Goal: Transaction & Acquisition: Purchase product/service

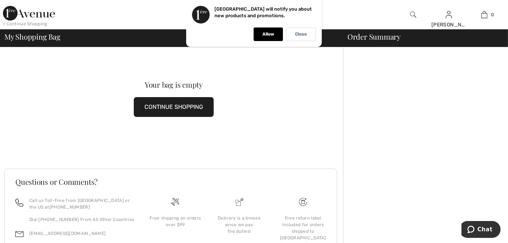
click at [179, 111] on button "CONTINUE SHOPPING" at bounding box center [174, 107] width 80 height 20
click at [267, 39] on div "Allow" at bounding box center [268, 35] width 29 height 14
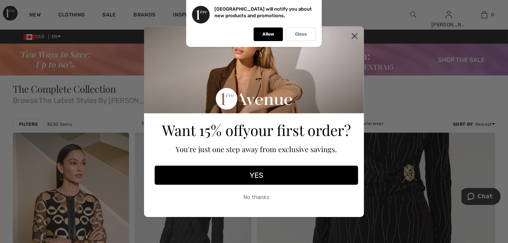
click at [266, 176] on button "YES" at bounding box center [257, 175] width 204 height 19
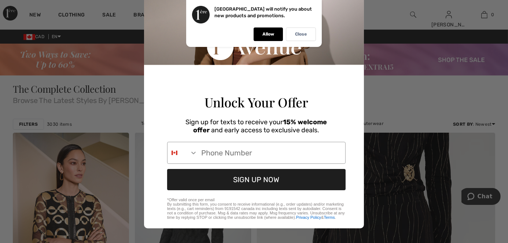
scroll to position [66, 0]
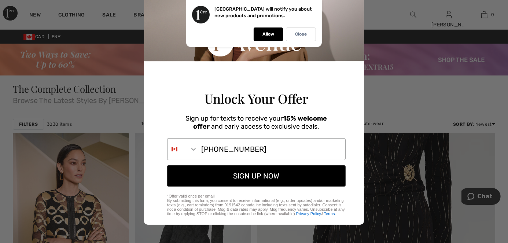
type input "780-880-2008"
click at [240, 185] on button "SIGN UP NOW" at bounding box center [256, 175] width 179 height 21
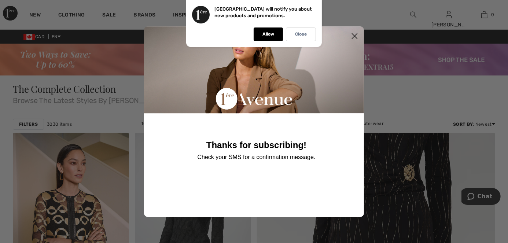
scroll to position [0, 0]
click at [355, 34] on circle "Close dialog" at bounding box center [355, 36] width 12 height 12
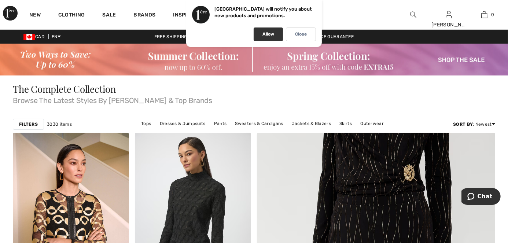
click at [275, 36] on div "Allow" at bounding box center [268, 35] width 29 height 14
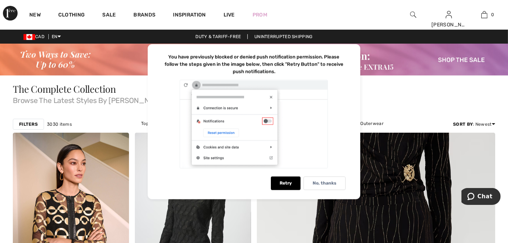
click at [55, 66] on img at bounding box center [254, 60] width 508 height 32
click at [321, 184] on p "No, thanks" at bounding box center [325, 183] width 24 height 6
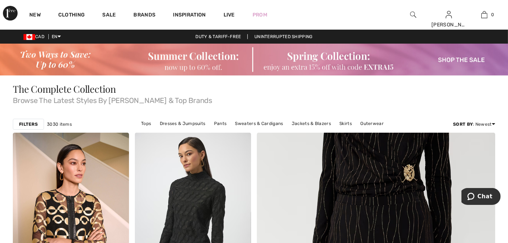
click at [208, 64] on img at bounding box center [254, 60] width 508 height 32
click at [197, 62] on img at bounding box center [254, 60] width 508 height 32
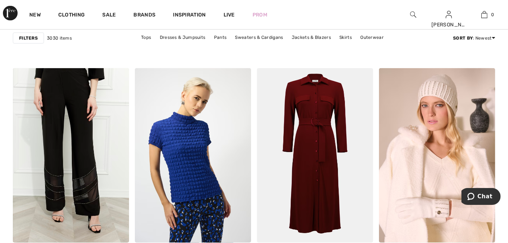
scroll to position [734, 0]
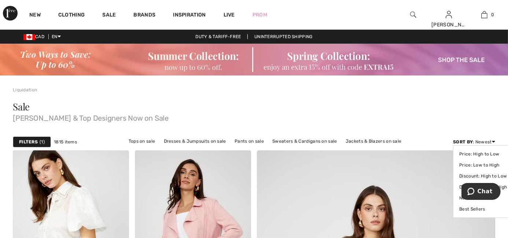
click at [493, 142] on icon at bounding box center [493, 141] width 3 height 5
click at [485, 164] on link "Price: Low to High" at bounding box center [484, 165] width 48 height 11
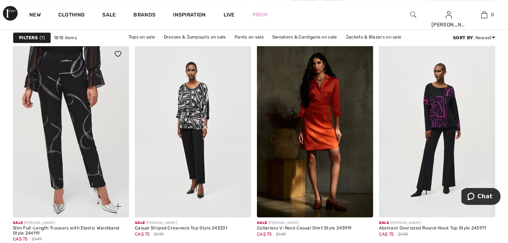
scroll to position [2201, 0]
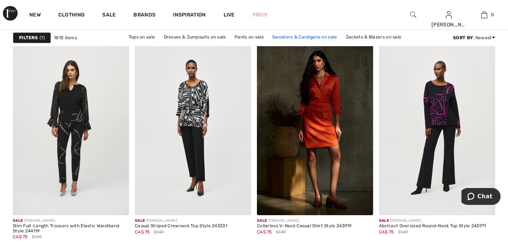
click at [269, 37] on link "Sweaters & Cardigans on sale" at bounding box center [305, 37] width 72 height 10
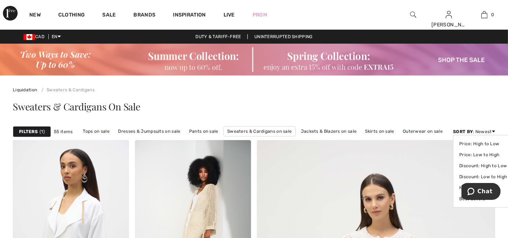
click at [493, 131] on icon at bounding box center [493, 131] width 3 height 5
click at [479, 155] on link "Price: Low to High" at bounding box center [484, 154] width 48 height 11
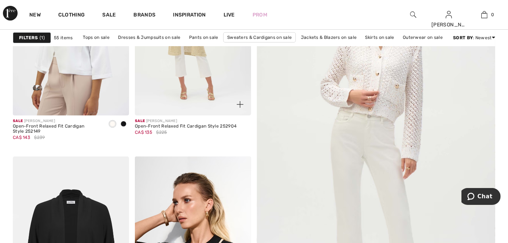
scroll to position [200, 0]
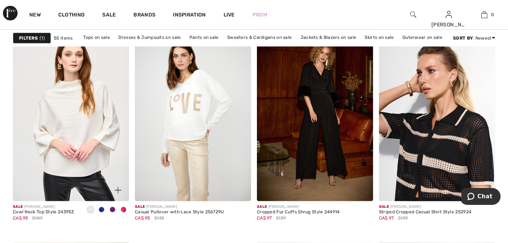
scroll to position [533, 0]
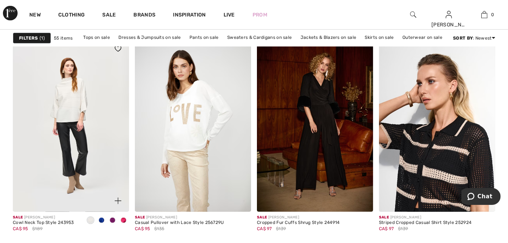
click at [111, 218] on span at bounding box center [113, 221] width 6 height 6
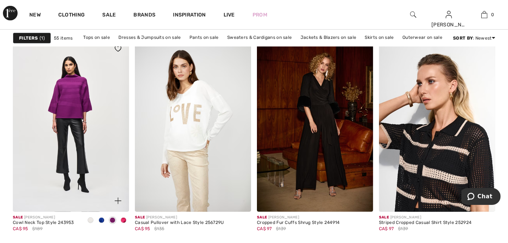
click at [103, 218] on span at bounding box center [102, 221] width 6 height 6
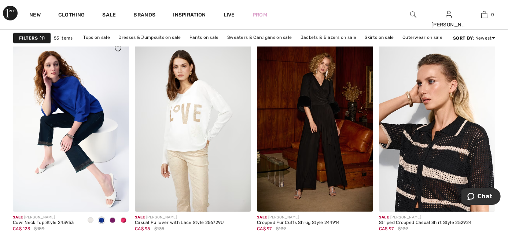
click at [124, 218] on span at bounding box center [124, 221] width 6 height 6
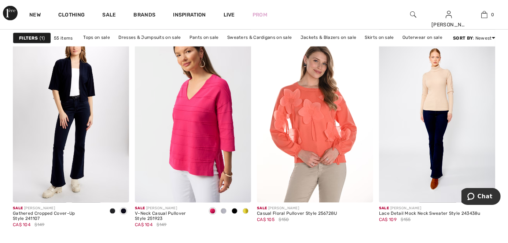
scroll to position [1067, 0]
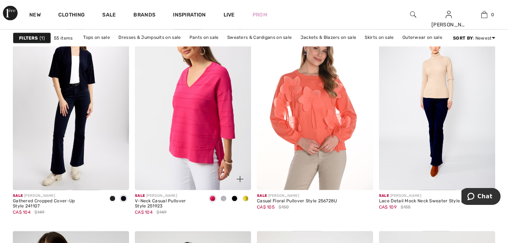
click at [222, 196] on span at bounding box center [224, 199] width 6 height 6
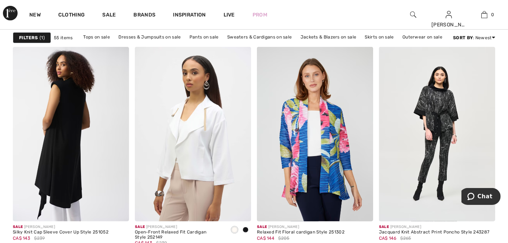
scroll to position [3235, 0]
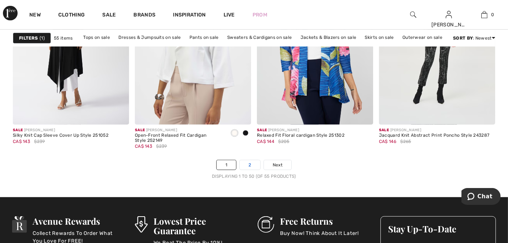
click at [250, 160] on link "2" at bounding box center [250, 165] width 20 height 10
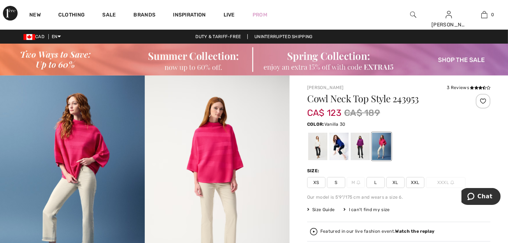
click at [318, 138] on div at bounding box center [318, 147] width 19 height 28
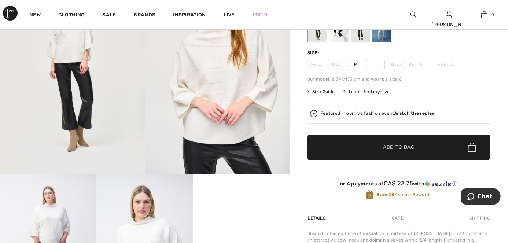
scroll to position [33, 0]
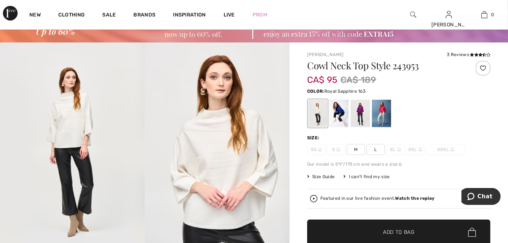
click at [339, 116] on div at bounding box center [339, 114] width 19 height 28
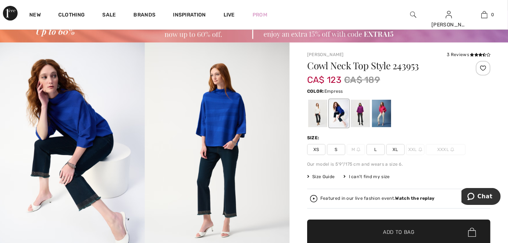
click at [364, 118] on div at bounding box center [360, 114] width 19 height 28
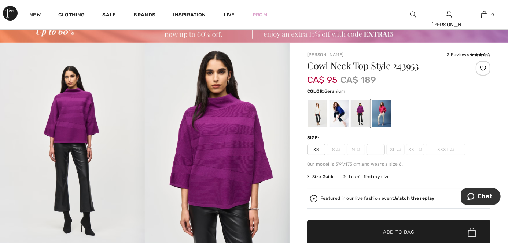
click at [387, 118] on div at bounding box center [381, 114] width 19 height 28
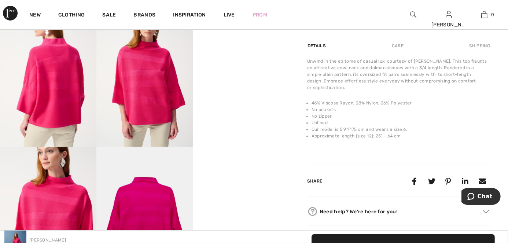
scroll to position [200, 0]
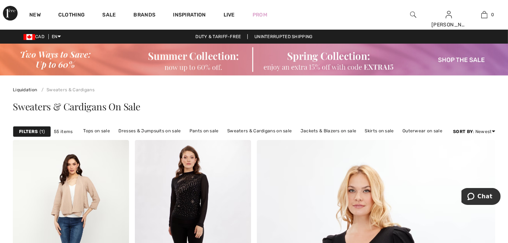
click at [413, 16] on img at bounding box center [413, 14] width 6 height 9
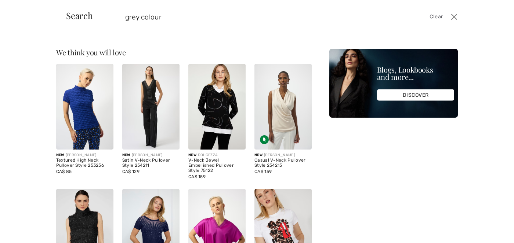
type input "grey colour"
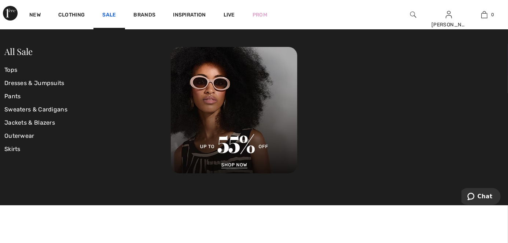
click at [116, 15] on link "Sale" at bounding box center [109, 16] width 14 height 8
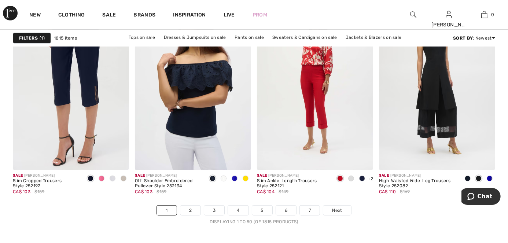
scroll to position [3201, 0]
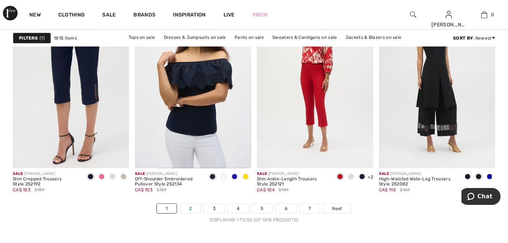
click at [192, 204] on link "2" at bounding box center [190, 209] width 20 height 10
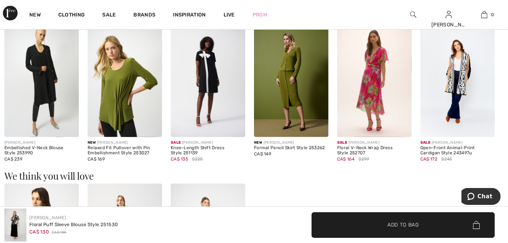
scroll to position [700, 0]
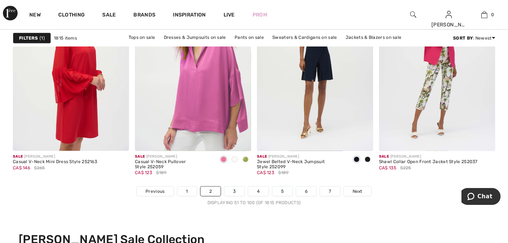
scroll to position [3235, 0]
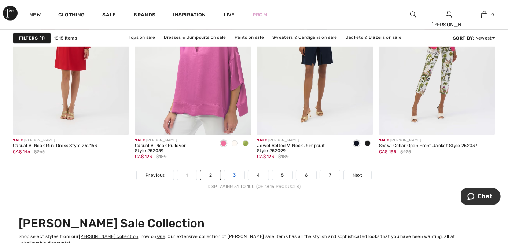
click at [238, 171] on link "3" at bounding box center [235, 176] width 20 height 10
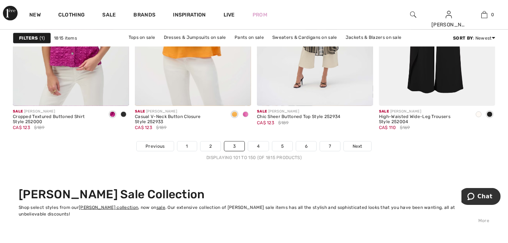
scroll to position [3268, 0]
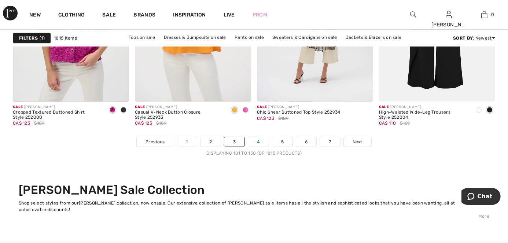
click at [263, 137] on link "4" at bounding box center [258, 142] width 20 height 10
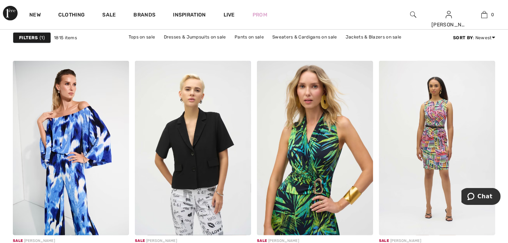
scroll to position [3201, 0]
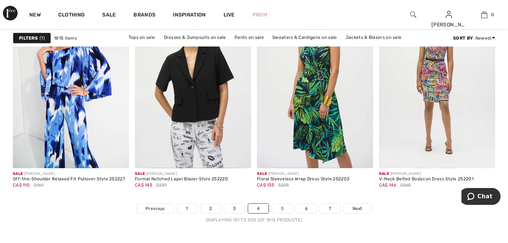
click at [282, 204] on link "5" at bounding box center [283, 209] width 20 height 10
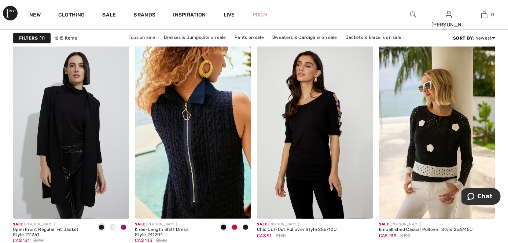
scroll to position [3201, 0]
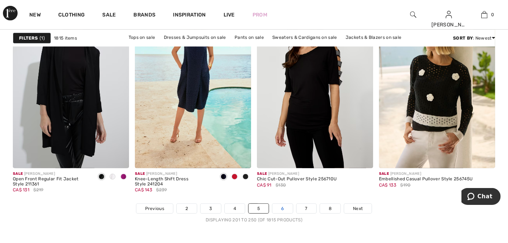
click at [282, 204] on link "6" at bounding box center [283, 209] width 20 height 10
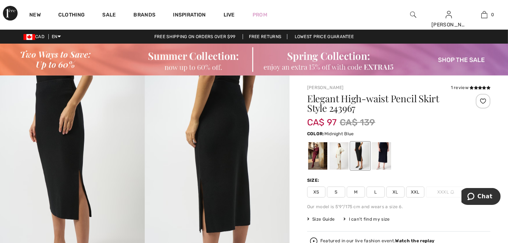
click at [385, 155] on div at bounding box center [381, 156] width 19 height 28
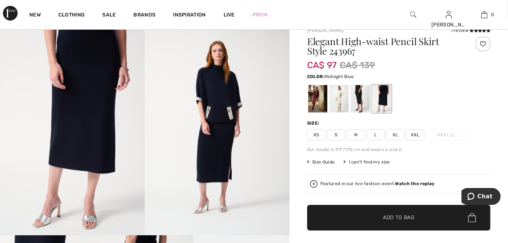
scroll to position [66, 0]
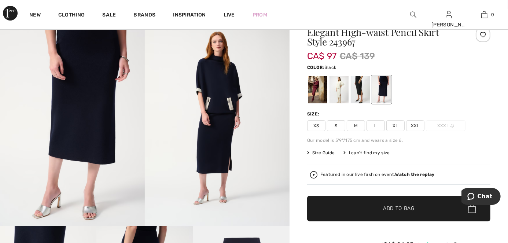
click at [361, 91] on div at bounding box center [360, 90] width 19 height 28
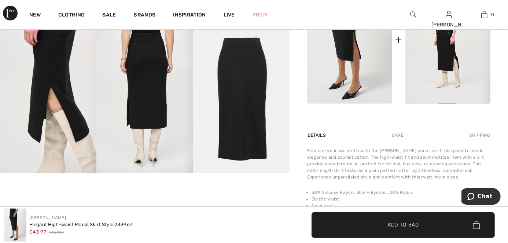
scroll to position [333, 0]
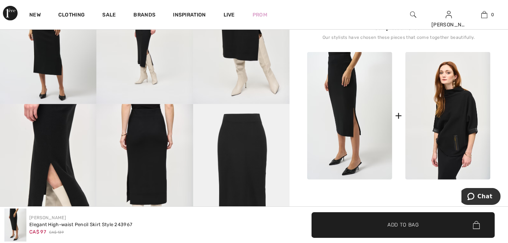
click at [447, 107] on img at bounding box center [448, 116] width 85 height 128
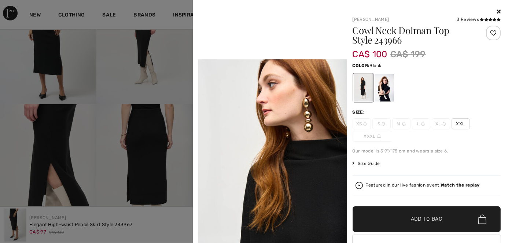
scroll to position [467, 0]
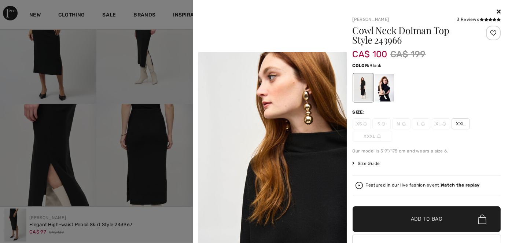
click at [497, 12] on icon at bounding box center [499, 11] width 4 height 6
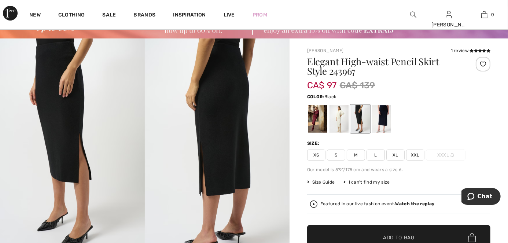
scroll to position [0, 0]
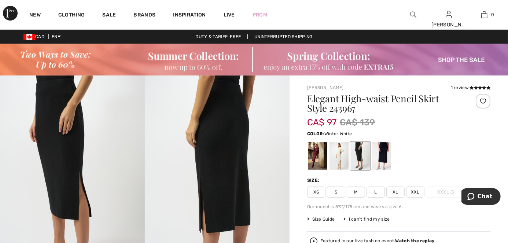
click at [337, 160] on div at bounding box center [339, 156] width 19 height 28
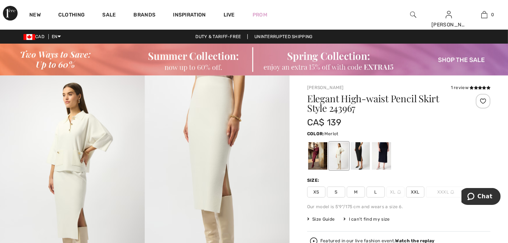
click at [322, 163] on div at bounding box center [318, 156] width 19 height 28
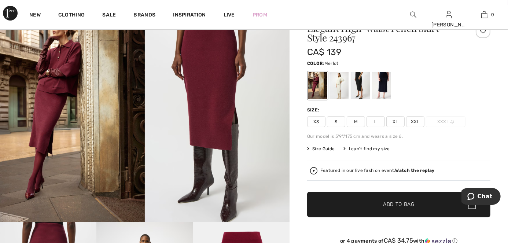
scroll to position [33, 0]
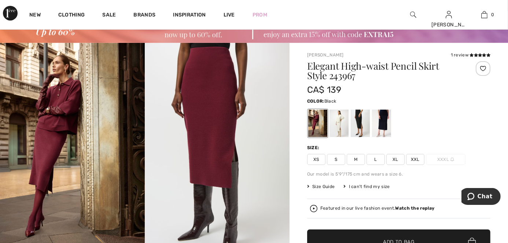
click at [363, 123] on div at bounding box center [360, 124] width 19 height 28
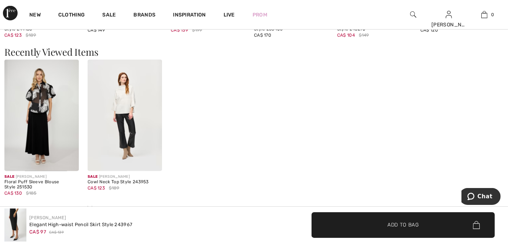
scroll to position [1066, 0]
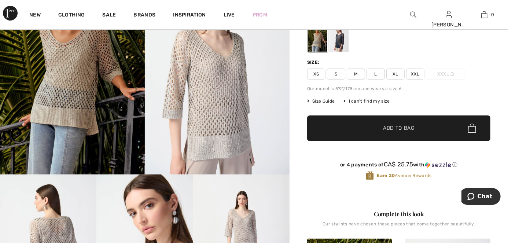
scroll to position [33, 0]
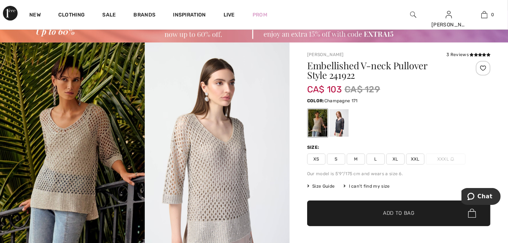
click at [357, 160] on span "M" at bounding box center [356, 159] width 18 height 11
click at [405, 214] on span "Add to Bag" at bounding box center [399, 213] width 32 height 8
click at [340, 125] on div at bounding box center [339, 123] width 19 height 28
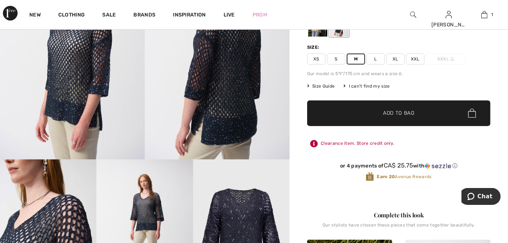
scroll to position [0, 0]
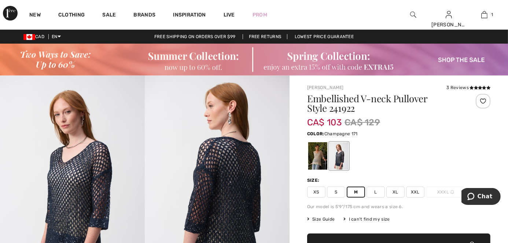
click at [316, 160] on div at bounding box center [318, 156] width 19 height 28
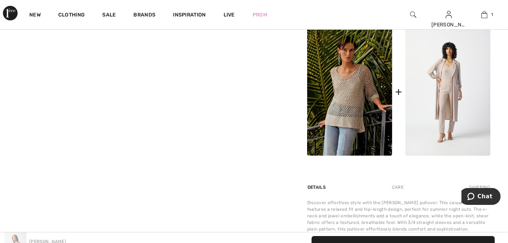
scroll to position [367, 0]
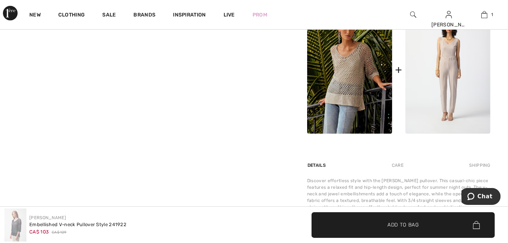
click at [449, 79] on img at bounding box center [448, 70] width 85 height 128
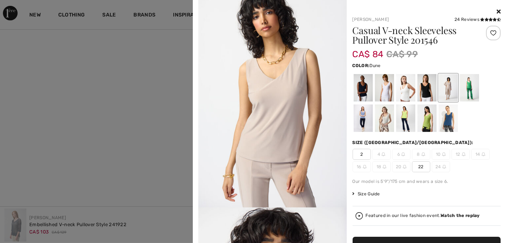
scroll to position [700, 0]
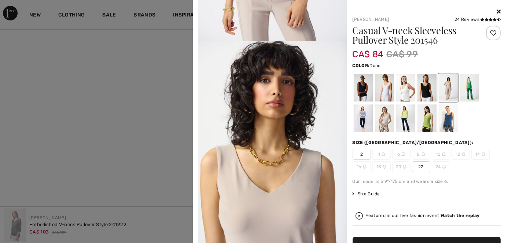
click at [497, 12] on icon at bounding box center [499, 11] width 4 height 6
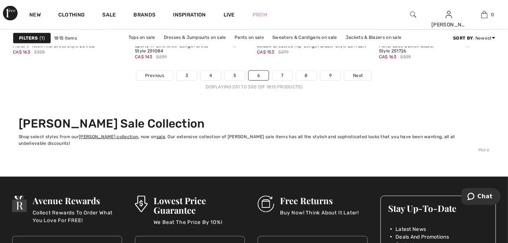
scroll to position [3168, 0]
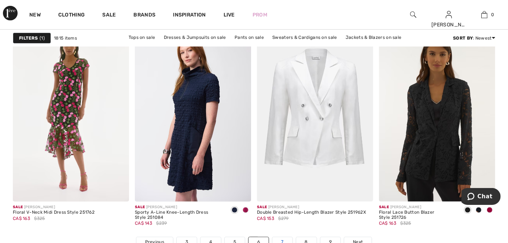
click at [286, 237] on link "7" at bounding box center [283, 242] width 20 height 10
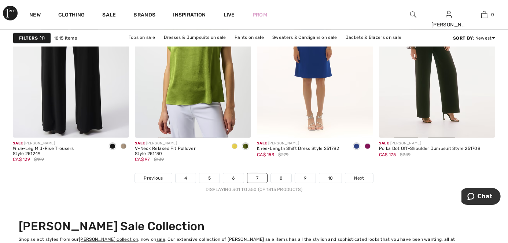
scroll to position [3235, 0]
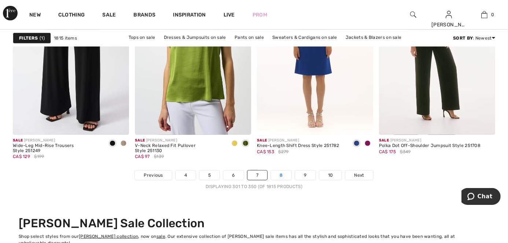
click at [285, 171] on link "8" at bounding box center [281, 176] width 21 height 10
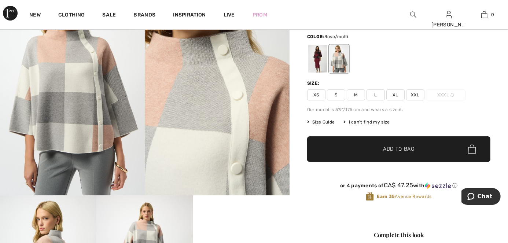
scroll to position [100, 0]
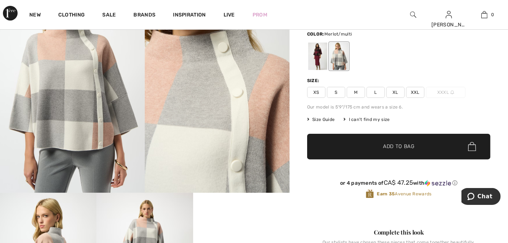
click at [317, 59] on div at bounding box center [318, 57] width 19 height 28
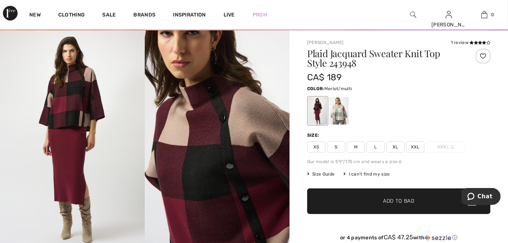
scroll to position [66, 0]
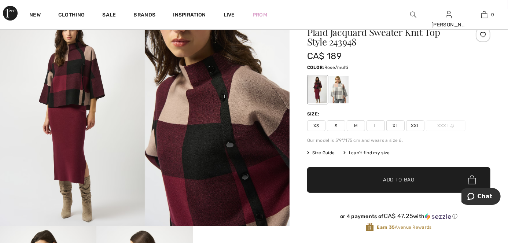
click at [340, 87] on div at bounding box center [339, 90] width 19 height 28
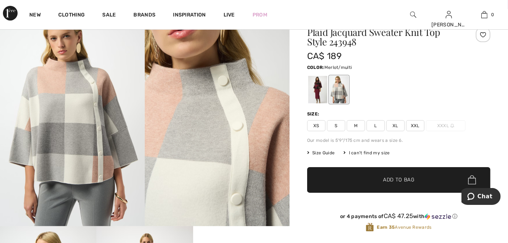
click at [314, 91] on div at bounding box center [318, 90] width 19 height 28
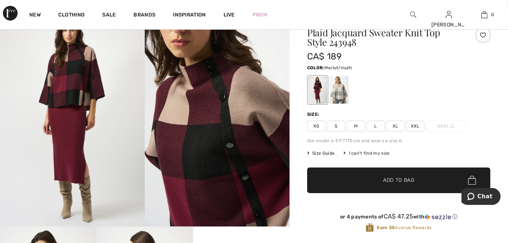
scroll to position [33, 0]
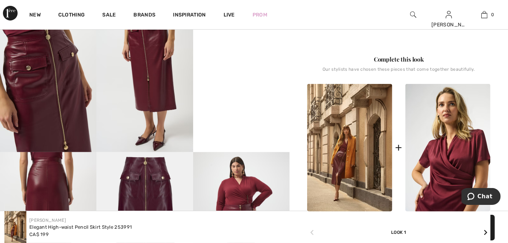
scroll to position [300, 0]
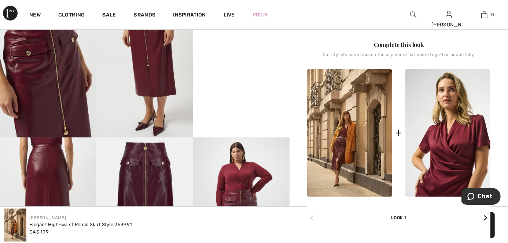
click at [459, 123] on img at bounding box center [448, 133] width 85 height 128
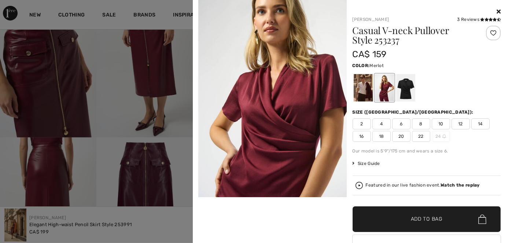
scroll to position [267, 0]
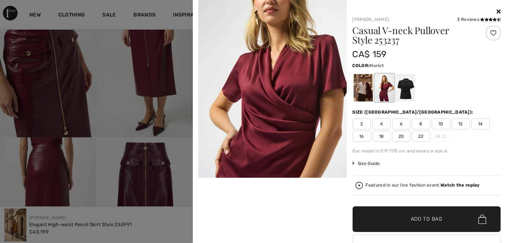
click at [365, 90] on div at bounding box center [363, 88] width 19 height 28
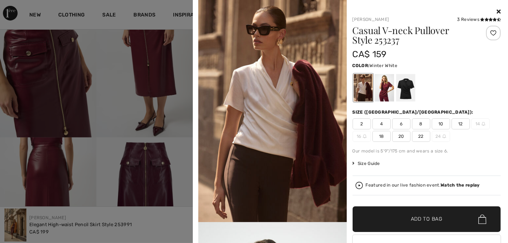
click at [406, 91] on div at bounding box center [405, 88] width 19 height 28
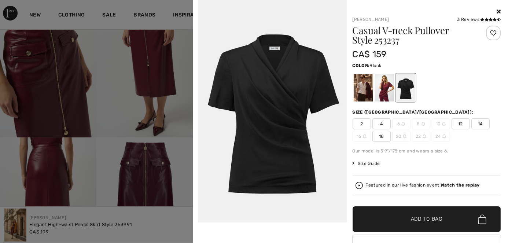
click at [382, 89] on div at bounding box center [384, 88] width 19 height 28
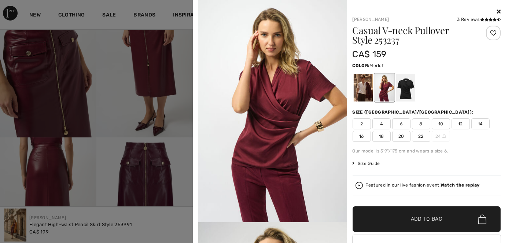
click at [497, 12] on icon at bounding box center [499, 11] width 4 height 6
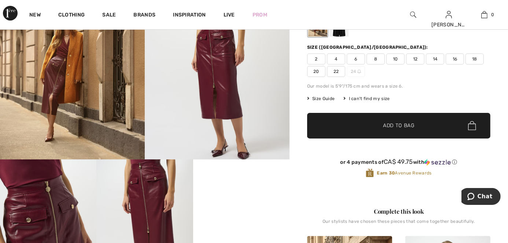
scroll to position [0, 0]
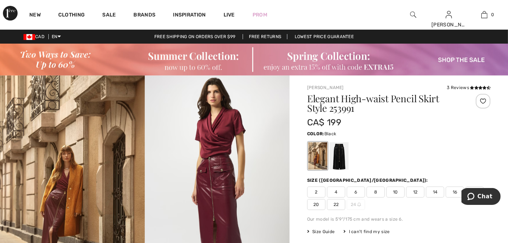
click at [342, 160] on div at bounding box center [339, 156] width 19 height 28
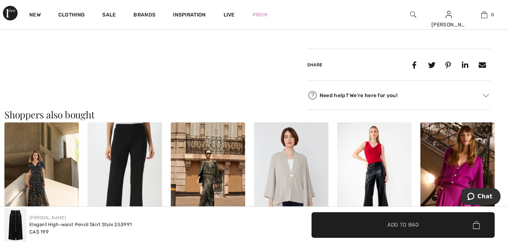
scroll to position [500, 0]
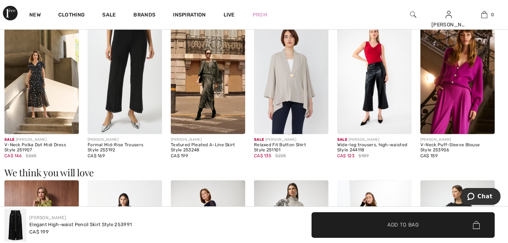
click at [373, 73] on img at bounding box center [374, 78] width 74 height 112
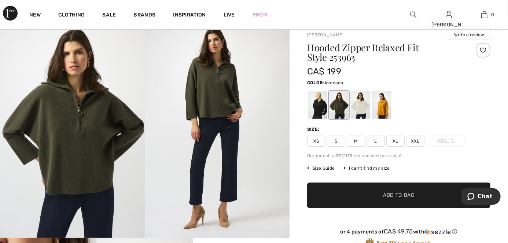
scroll to position [66, 0]
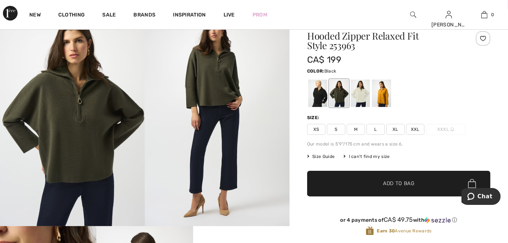
click at [321, 96] on div at bounding box center [318, 94] width 19 height 28
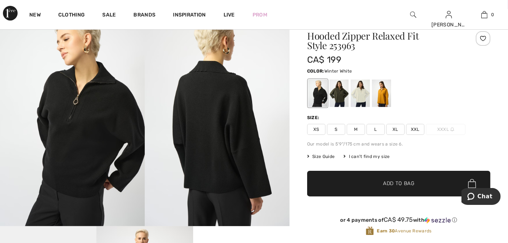
click at [360, 92] on div at bounding box center [360, 94] width 19 height 28
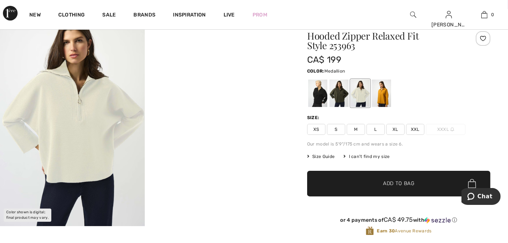
click at [386, 98] on div at bounding box center [381, 94] width 19 height 28
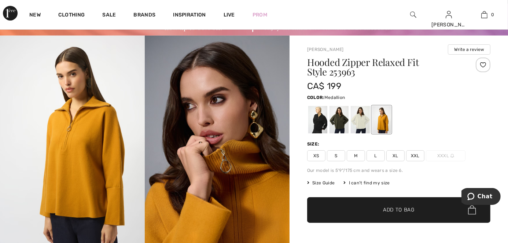
scroll to position [0, 0]
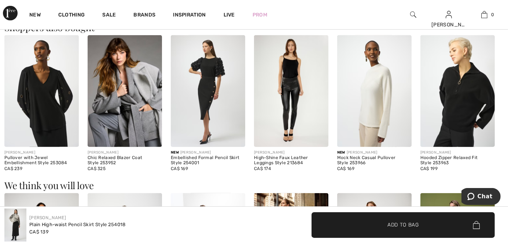
scroll to position [700, 0]
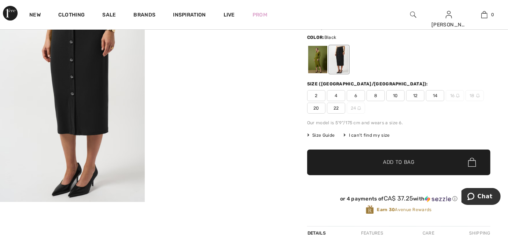
scroll to position [133, 0]
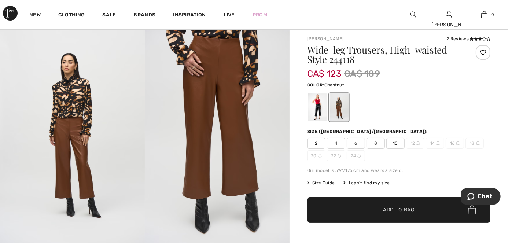
scroll to position [33, 0]
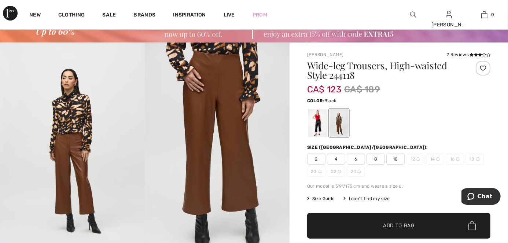
click at [315, 125] on div at bounding box center [318, 123] width 19 height 28
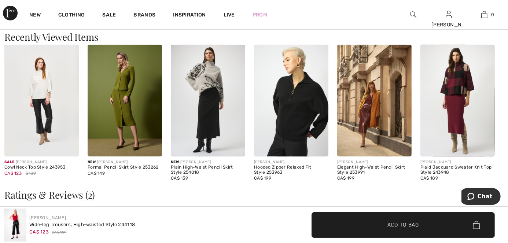
scroll to position [667, 0]
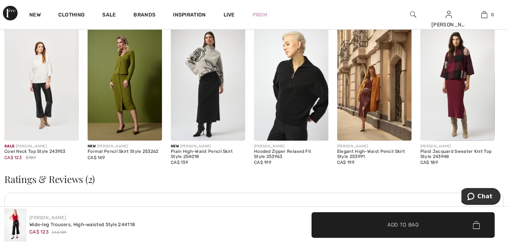
click at [208, 72] on img at bounding box center [208, 85] width 74 height 112
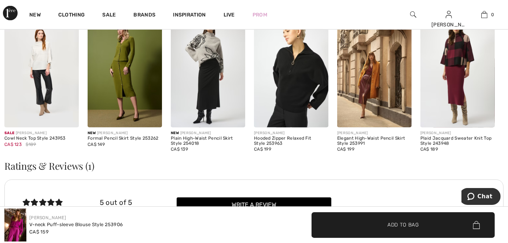
scroll to position [833, 0]
